Goal: Task Accomplishment & Management: Manage account settings

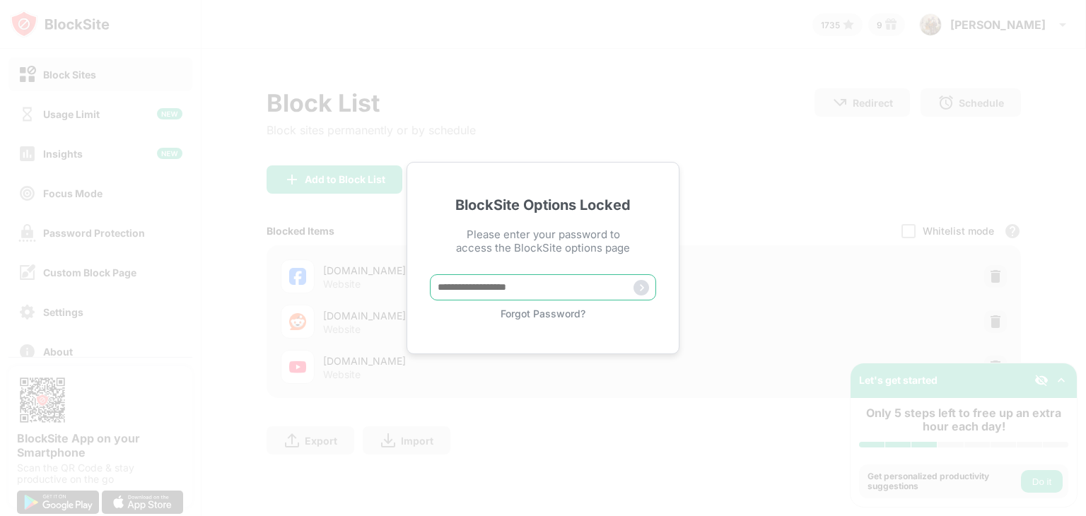
click at [535, 285] on input "text" at bounding box center [543, 287] width 226 height 26
type input "*"
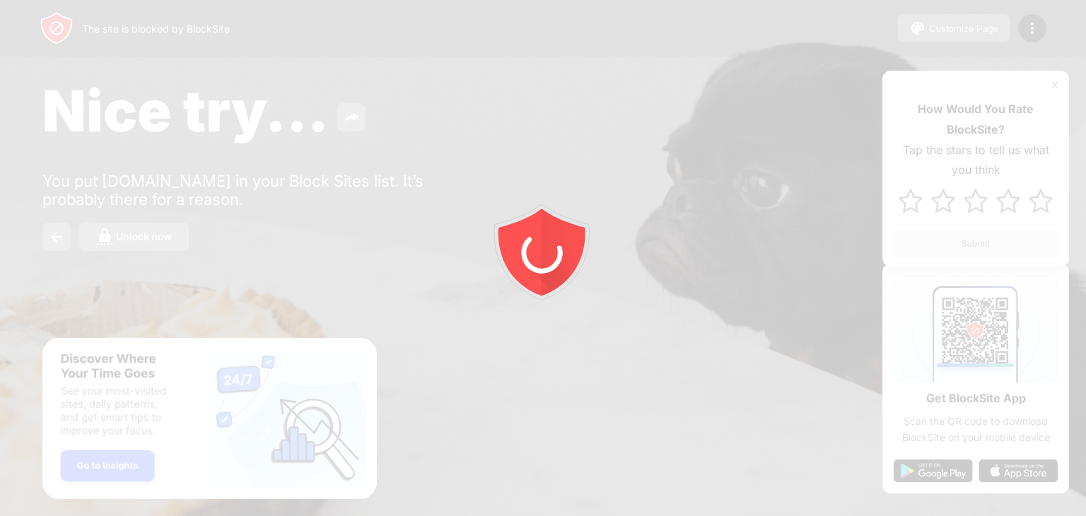
click at [156, 243] on div at bounding box center [543, 258] width 1086 height 516
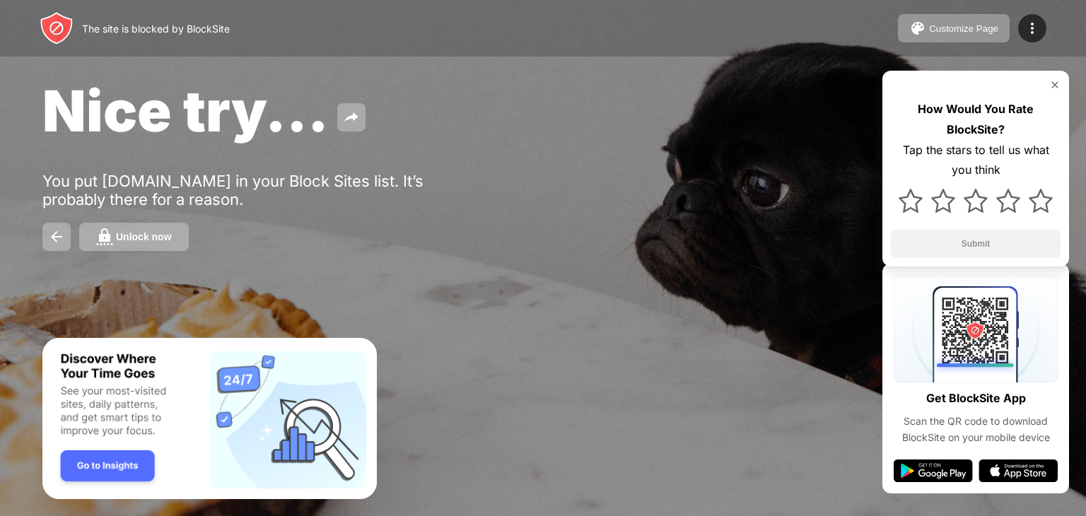
click at [156, 243] on div "Unlock now" at bounding box center [144, 236] width 56 height 11
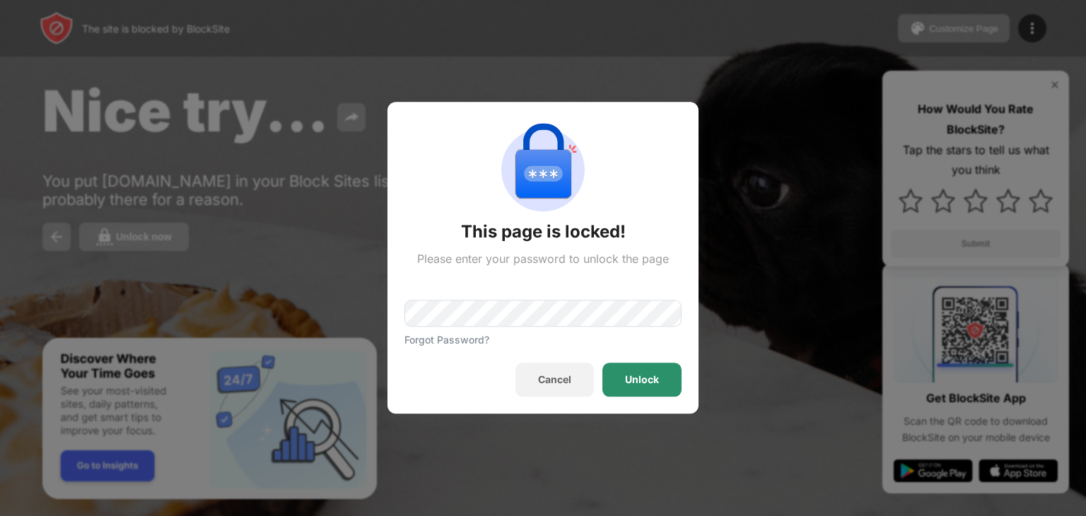
click at [636, 373] on div "Unlock" at bounding box center [641, 380] width 79 height 34
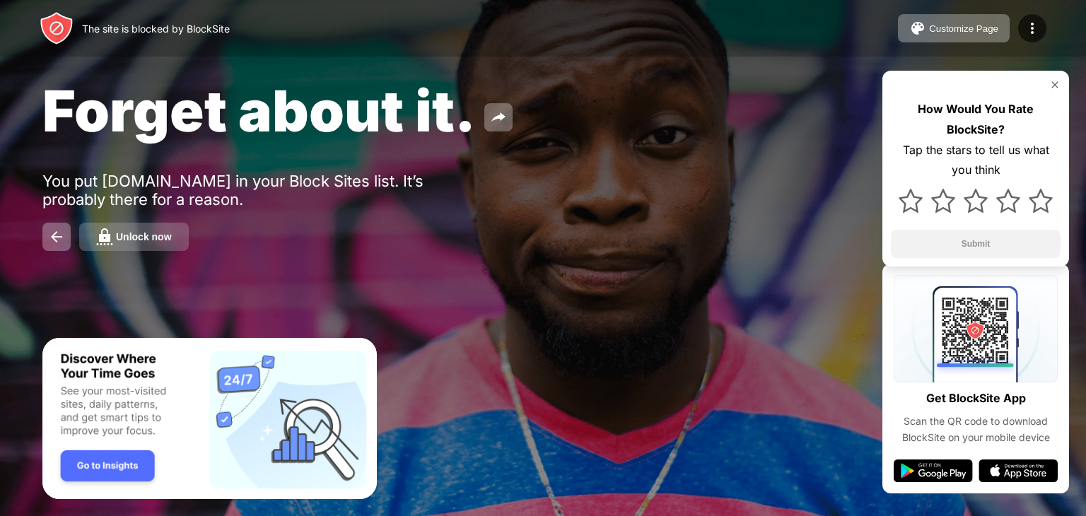
click at [133, 243] on div "Unlock now" at bounding box center [144, 236] width 56 height 11
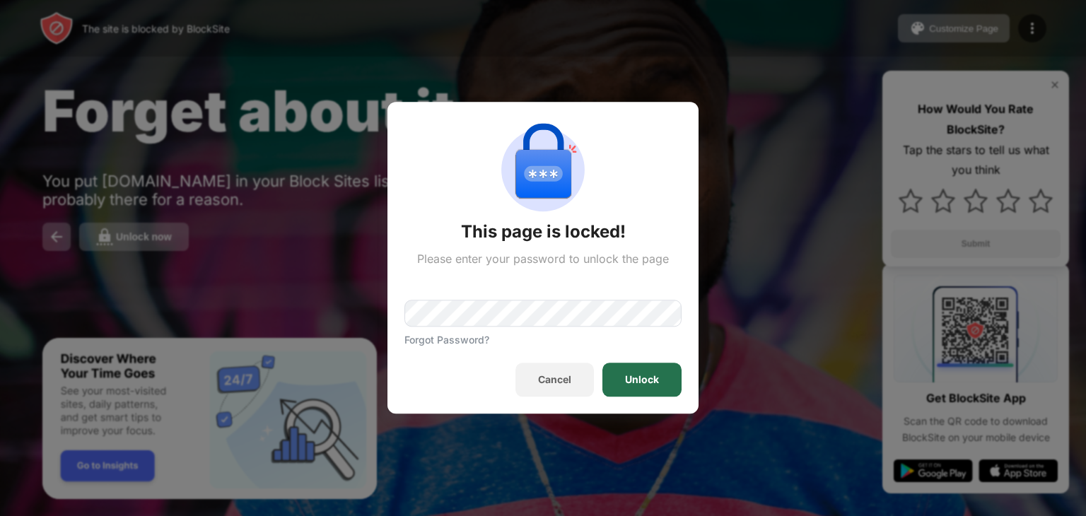
click at [635, 375] on div "Unlock" at bounding box center [642, 380] width 34 height 11
